Goal: Information Seeking & Learning: Find specific page/section

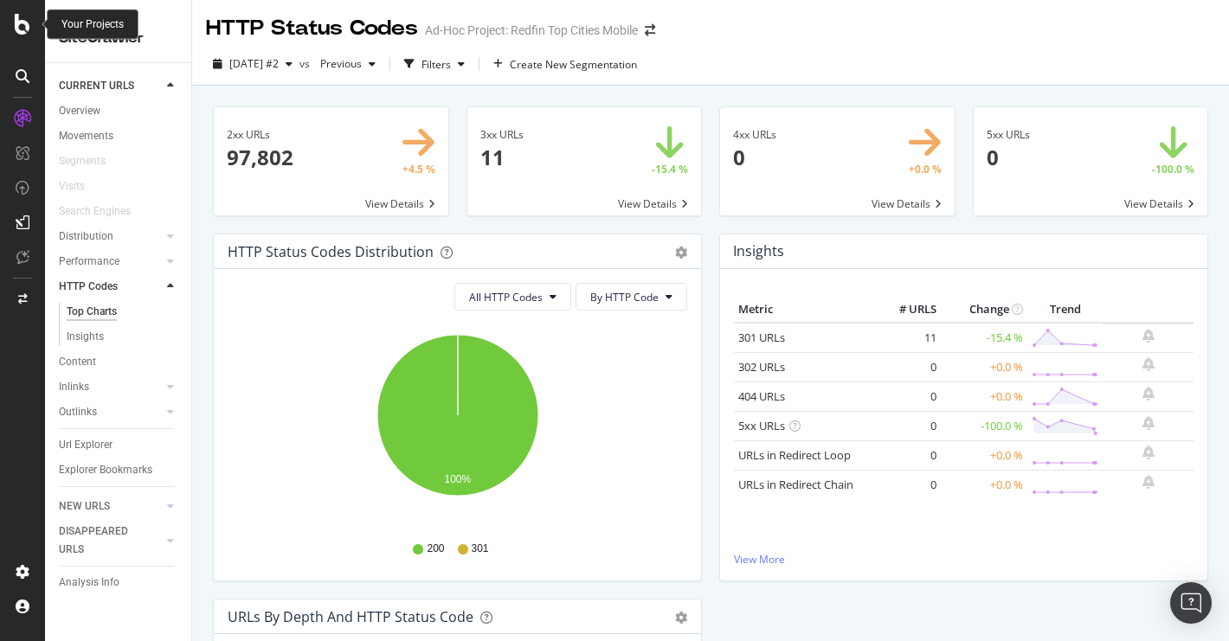
click at [16, 30] on icon at bounding box center [23, 24] width 16 height 21
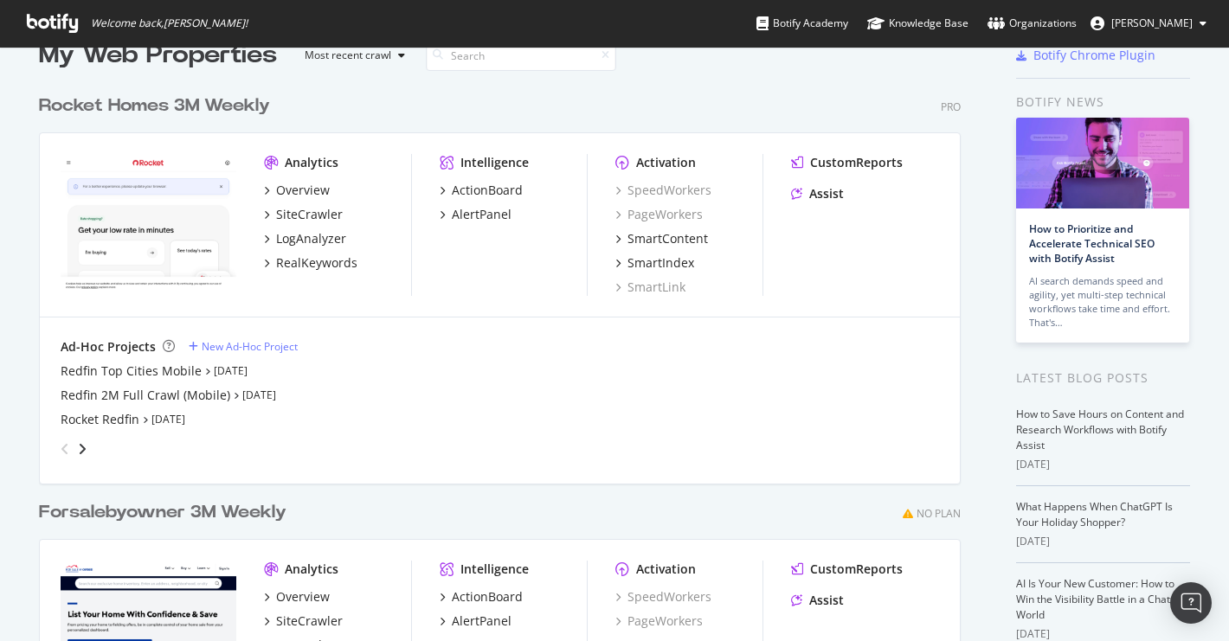
scroll to position [38, 0]
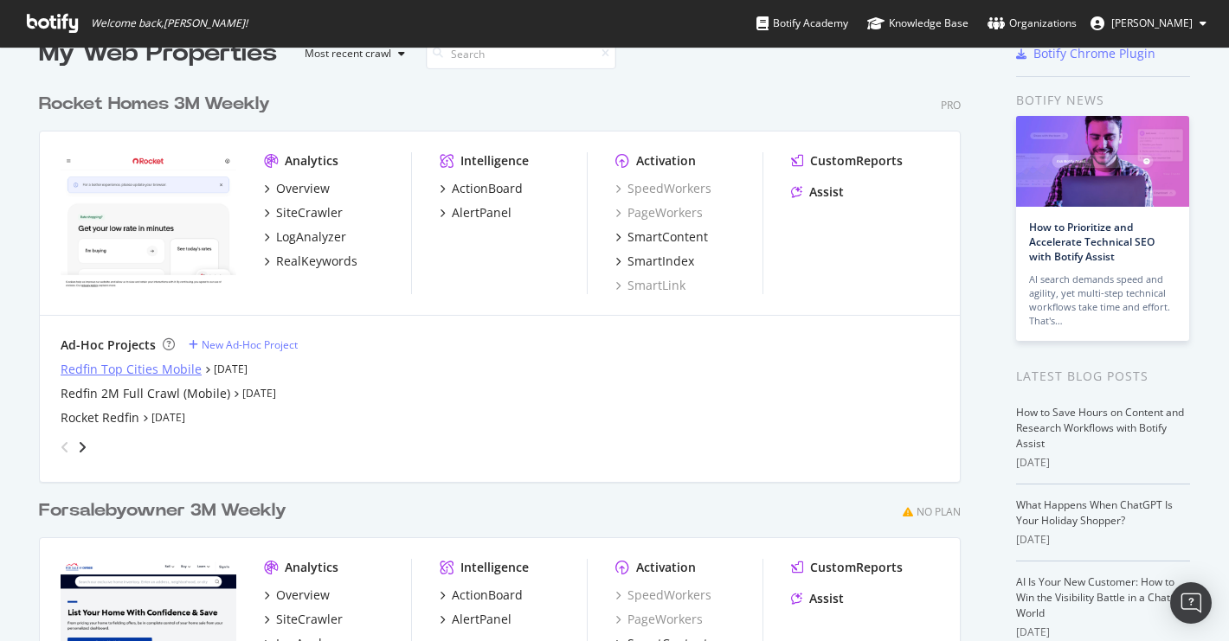
click at [119, 364] on div "Redfin Top Cities Mobile" at bounding box center [131, 369] width 141 height 17
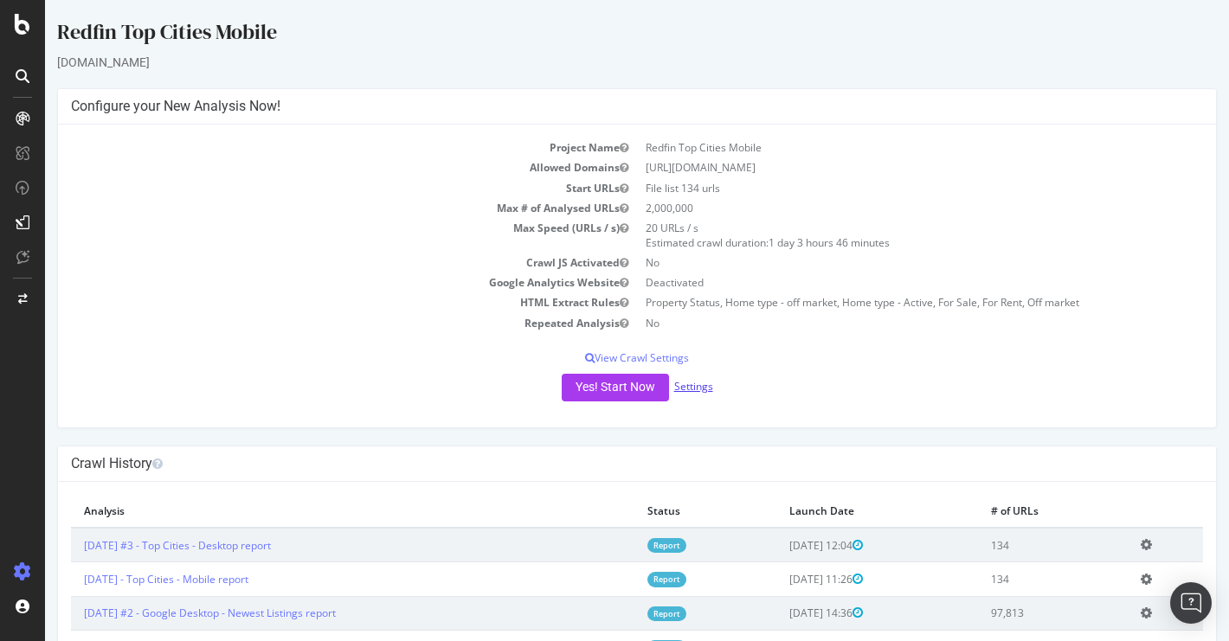
click at [702, 388] on link "Settings" at bounding box center [693, 386] width 39 height 15
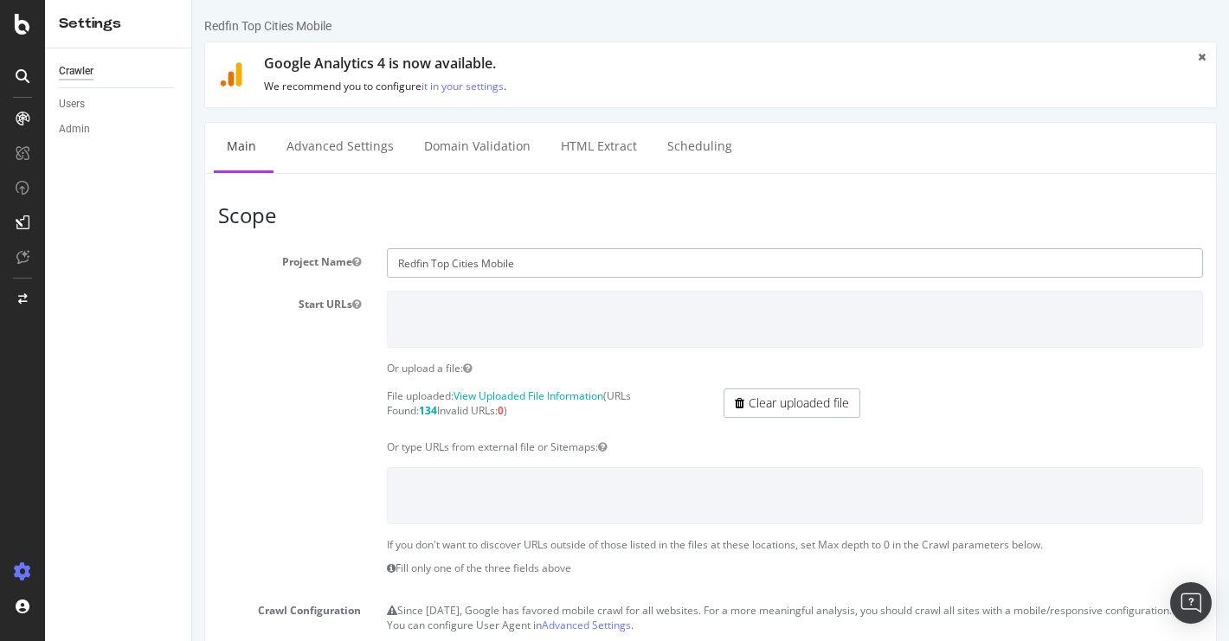
drag, startPoint x: 478, startPoint y: 263, endPoint x: 432, endPoint y: 263, distance: 45.9
click at [432, 263] on input "Redfin Top Cities Mobile" at bounding box center [795, 262] width 816 height 29
click at [506, 266] on input "Redfin Sitemaps Mobile" at bounding box center [795, 262] width 816 height 29
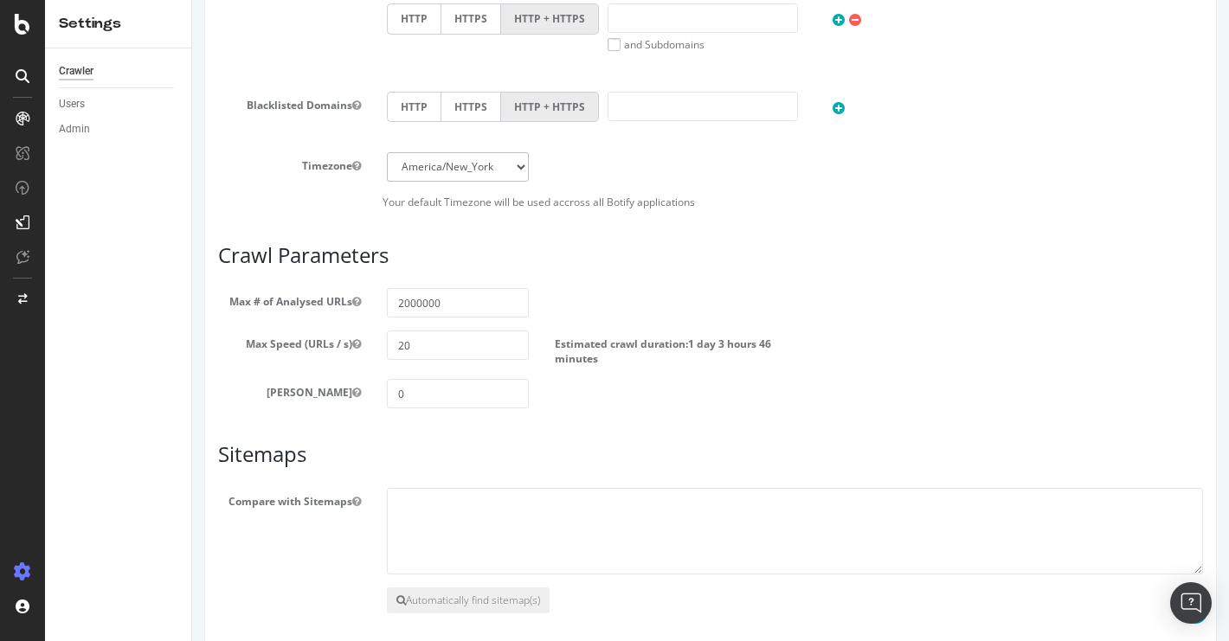
scroll to position [850, 0]
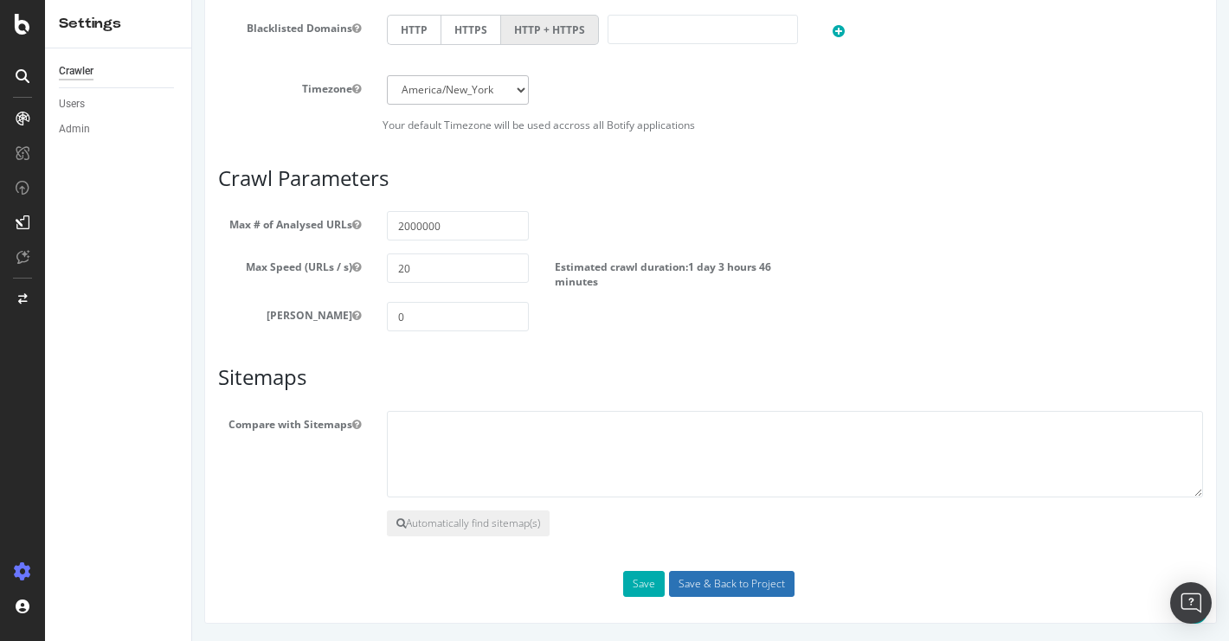
type input "Redfin Sitemaps Cralws"
click at [716, 576] on input "Save & Back to Project" at bounding box center [731, 584] width 125 height 26
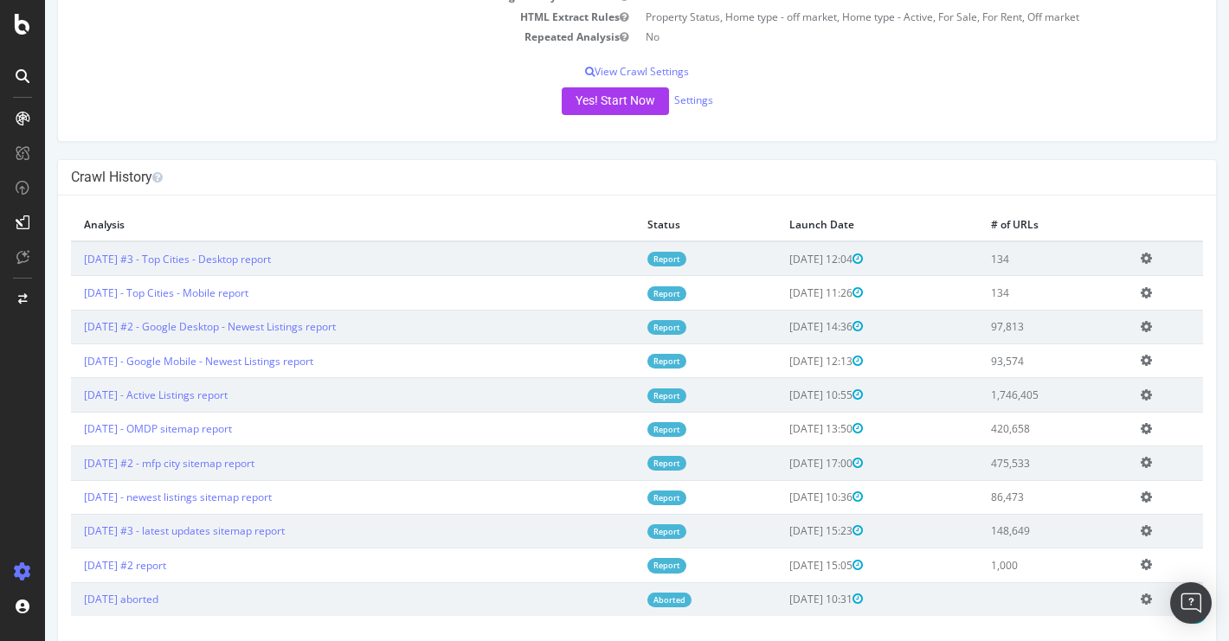
scroll to position [370, 0]
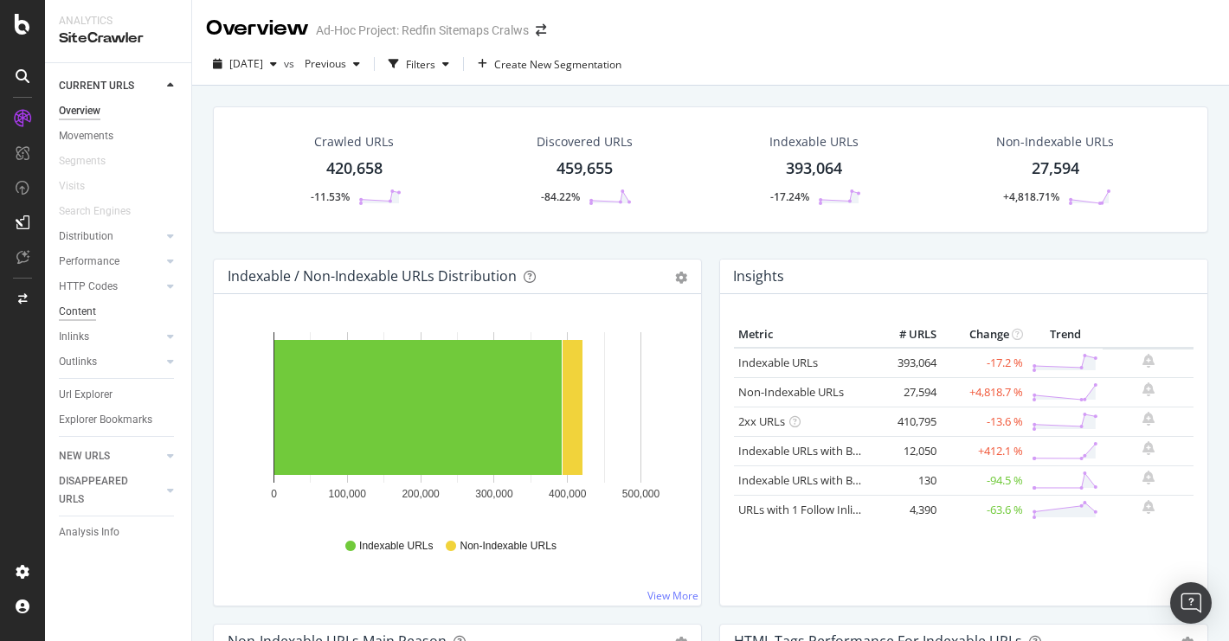
click at [83, 305] on div "Content" at bounding box center [77, 312] width 37 height 18
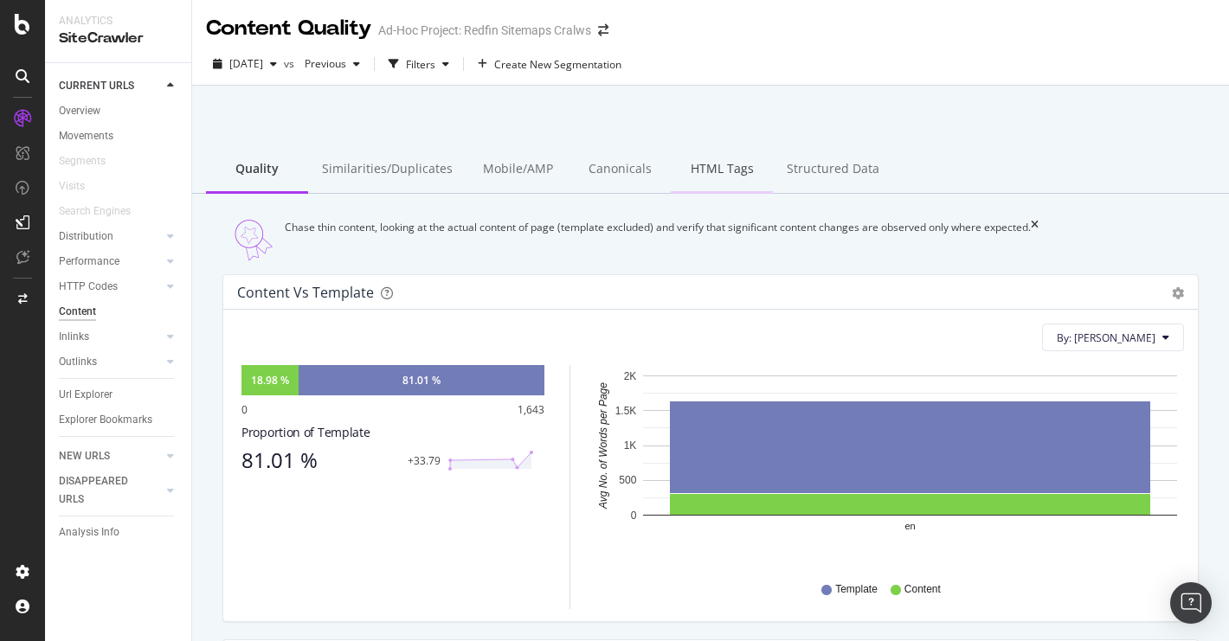
click at [714, 165] on div "HTML Tags" at bounding box center [722, 170] width 102 height 48
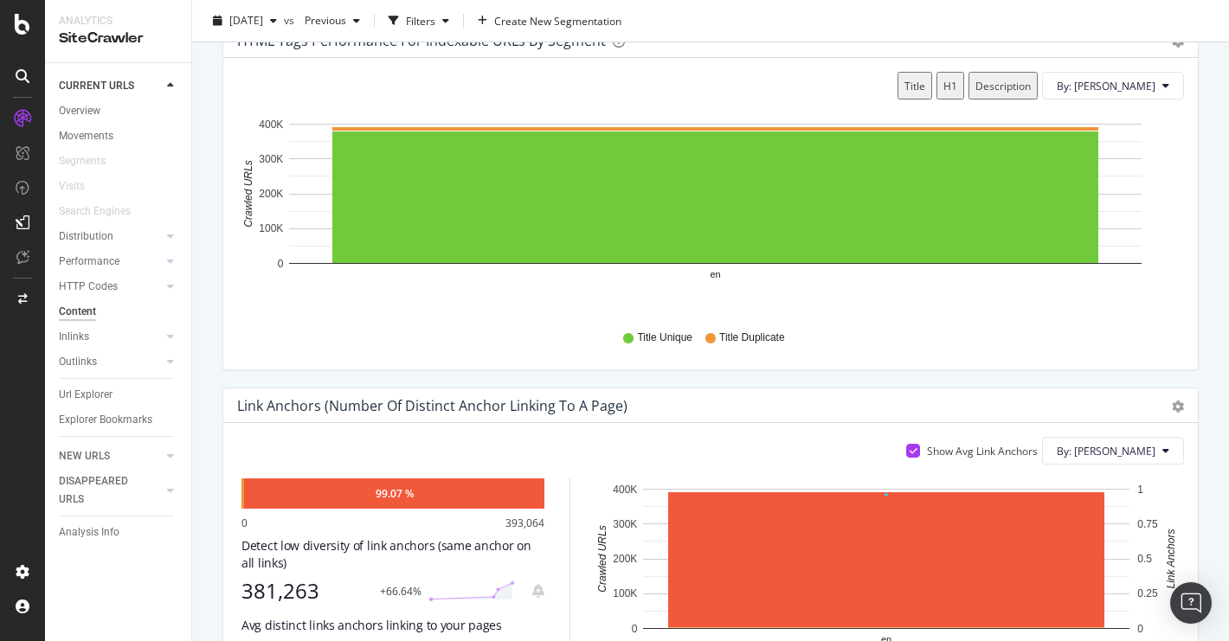
scroll to position [1181, 0]
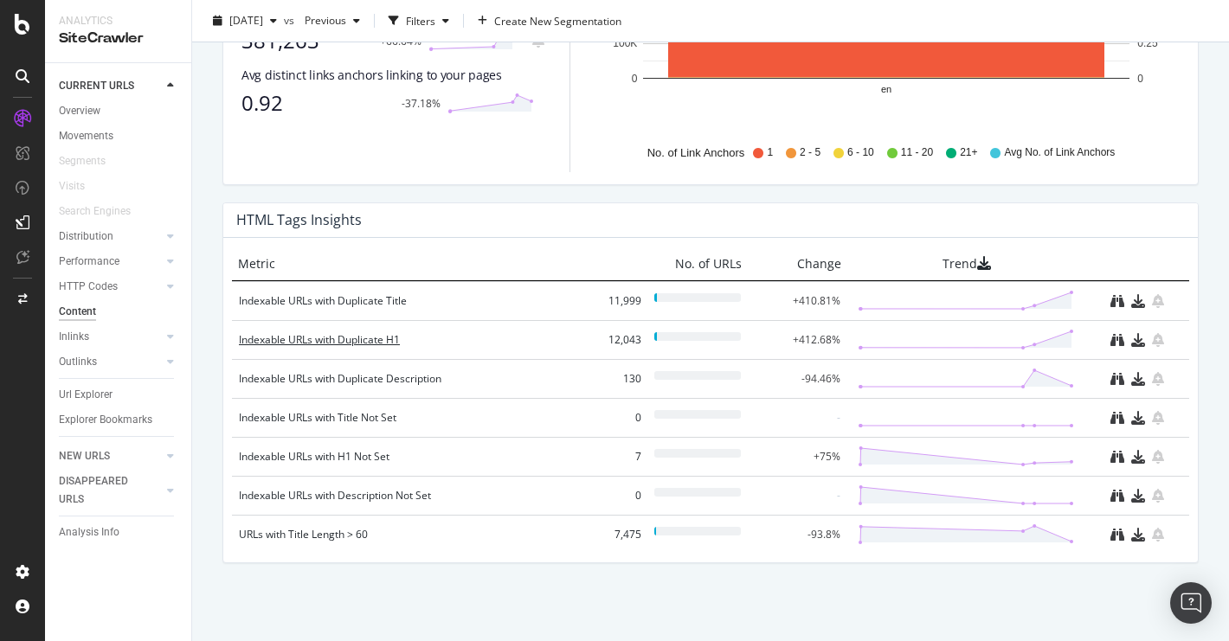
click at [364, 337] on div "Indexable URLs with Duplicate H1" at bounding box center [412, 339] width 346 height 17
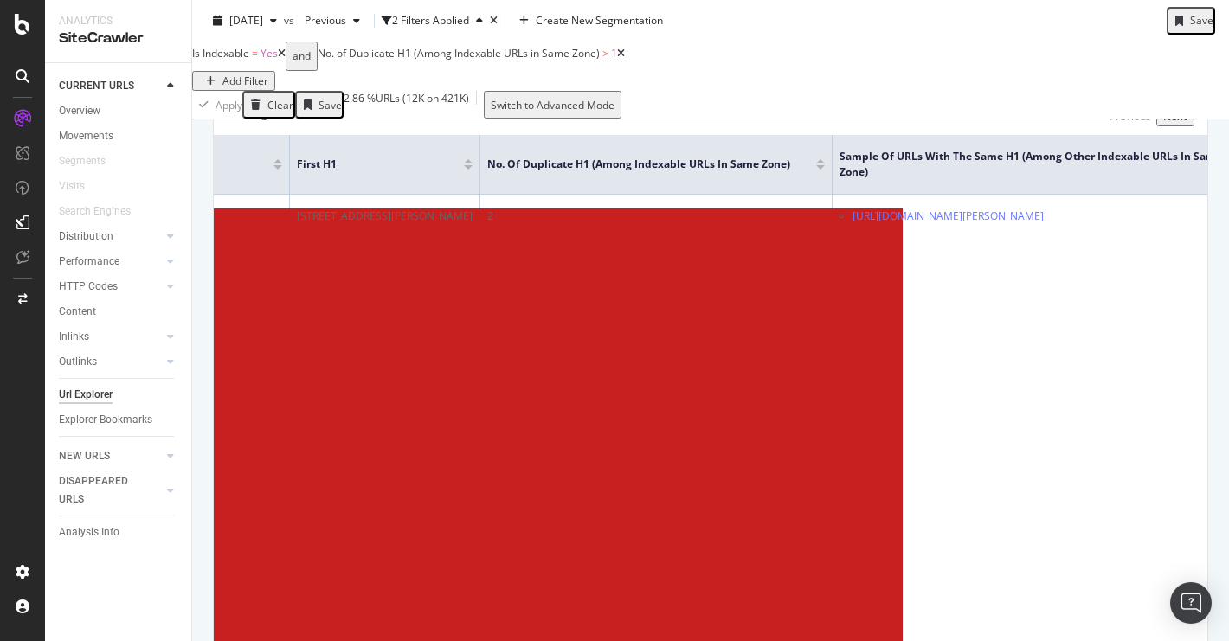
scroll to position [364, 0]
click at [825, 168] on div at bounding box center [820, 166] width 9 height 4
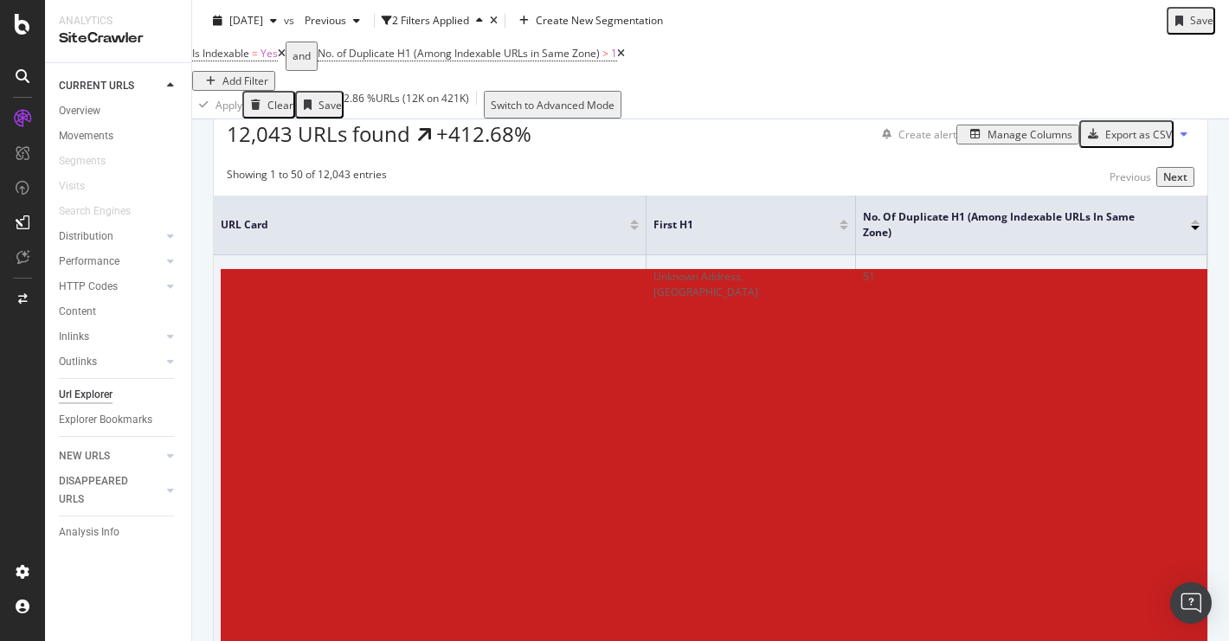
drag, startPoint x: 421, startPoint y: 349, endPoint x: 270, endPoint y: 325, distance: 153.2
copy link "[URL][DOMAIN_NAME]"
